Goal: Information Seeking & Learning: Learn about a topic

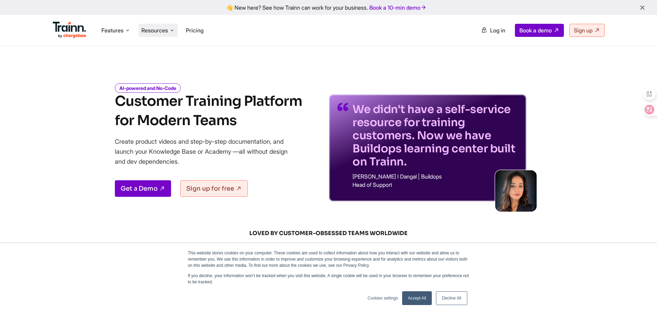
click at [153, 33] on span "Resources" at bounding box center [154, 31] width 27 height 8
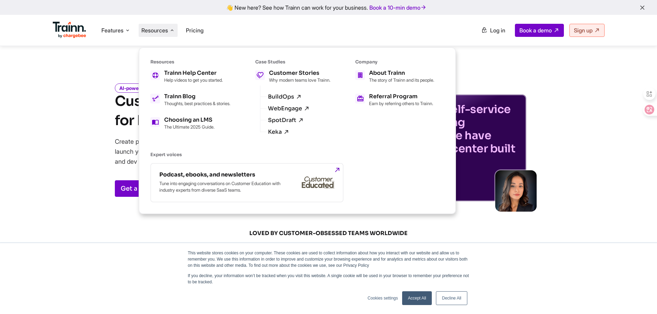
click at [570, 119] on div "AI-powered and No-Code Customer Training Platform for Modern Teams Create produ…" at bounding box center [328, 138] width 497 height 128
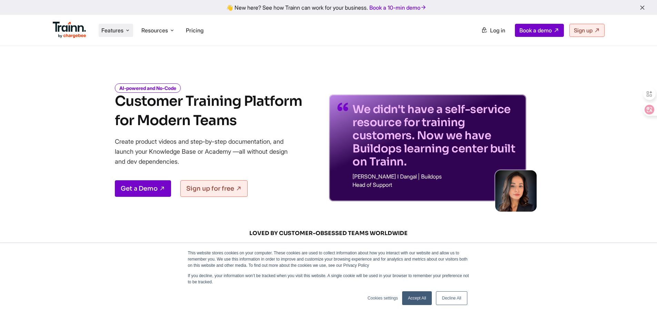
click at [120, 27] on span "Features" at bounding box center [112, 31] width 22 height 8
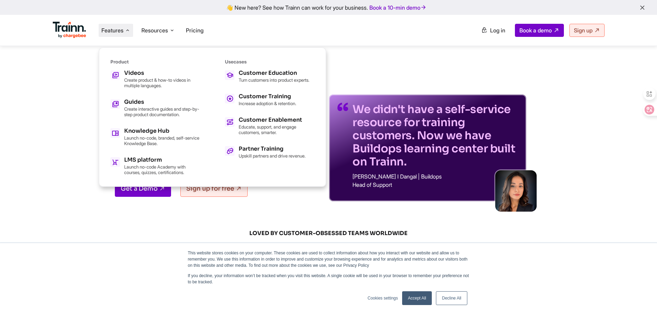
click at [120, 27] on span "Features" at bounding box center [112, 31] width 22 height 8
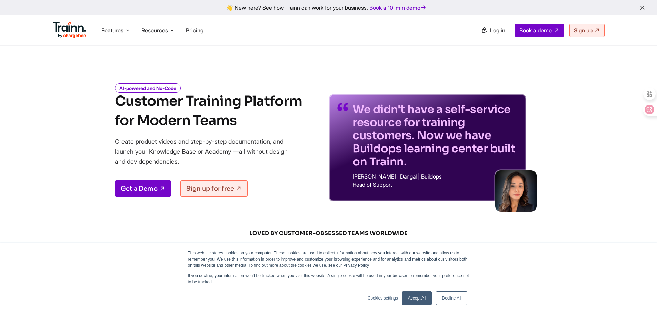
click at [229, 97] on h1 "Customer Training Platform for Modern Teams" at bounding box center [208, 111] width 187 height 39
click at [196, 30] on span "Pricing" at bounding box center [195, 30] width 18 height 7
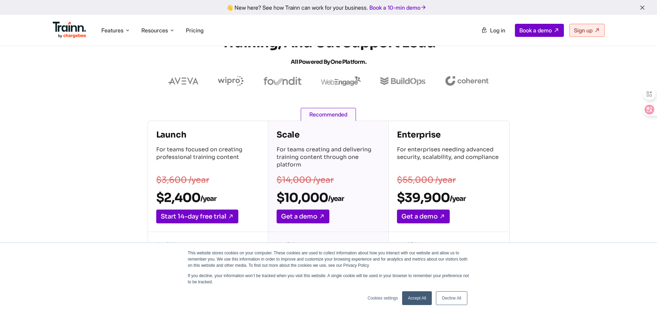
scroll to position [69, 0]
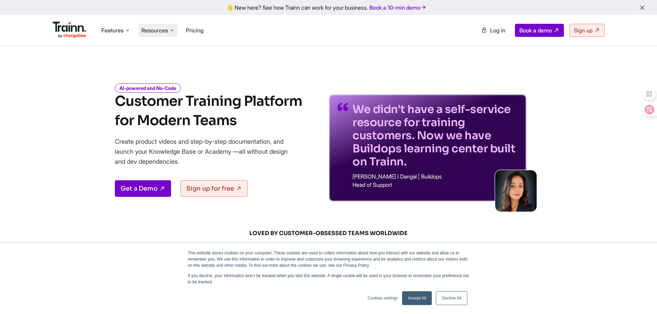
click at [164, 27] on span "Resources" at bounding box center [154, 31] width 27 height 8
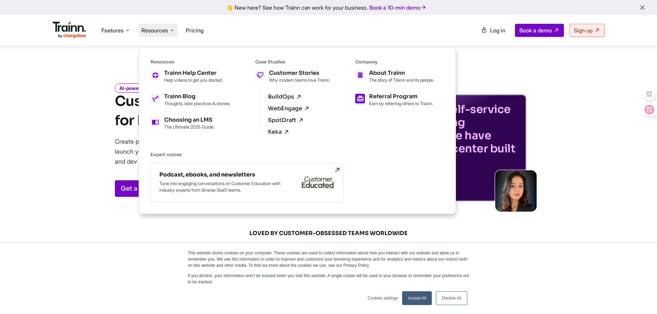
click at [390, 99] on h5 "Referral Program" at bounding box center [401, 97] width 64 height 6
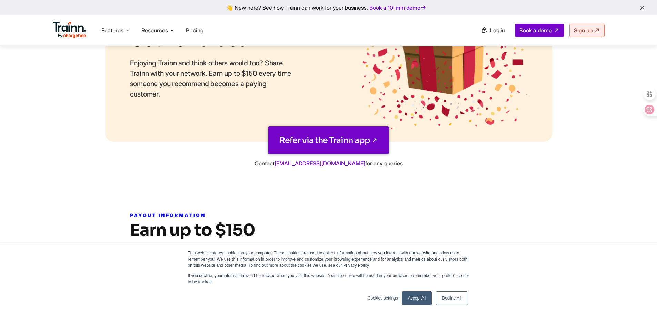
scroll to position [138, 0]
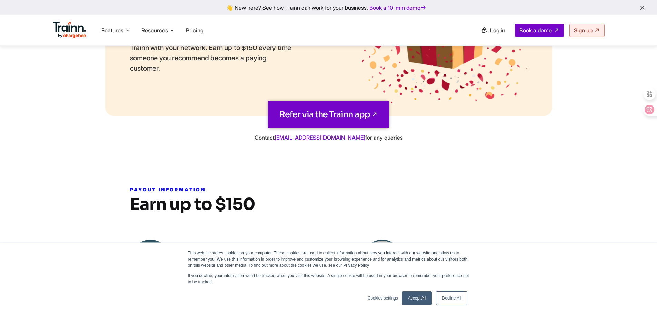
click at [418, 296] on link "Accept All" at bounding box center [417, 299] width 30 height 14
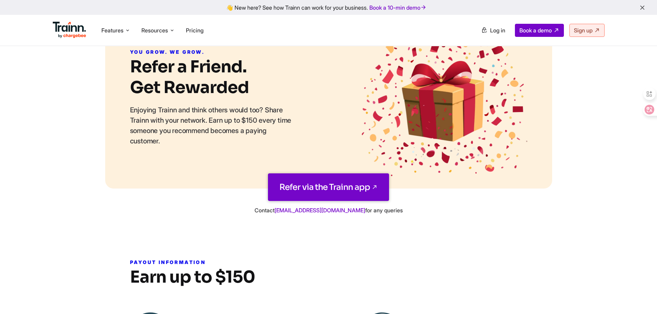
scroll to position [104, 0]
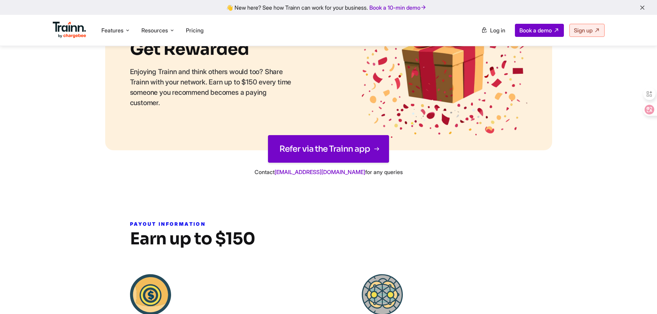
click at [299, 146] on link "Refer via the Trainn app" at bounding box center [328, 149] width 121 height 28
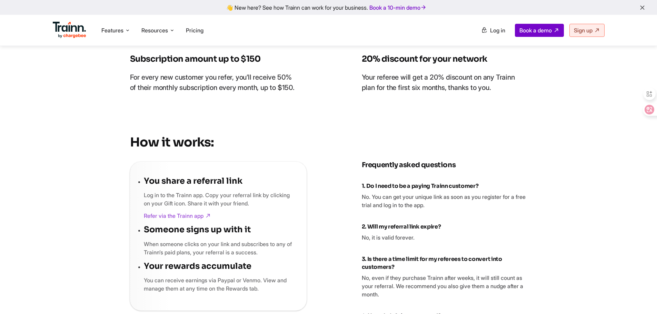
scroll to position [380, 0]
